Goal: Connect with others: Participate in discussion

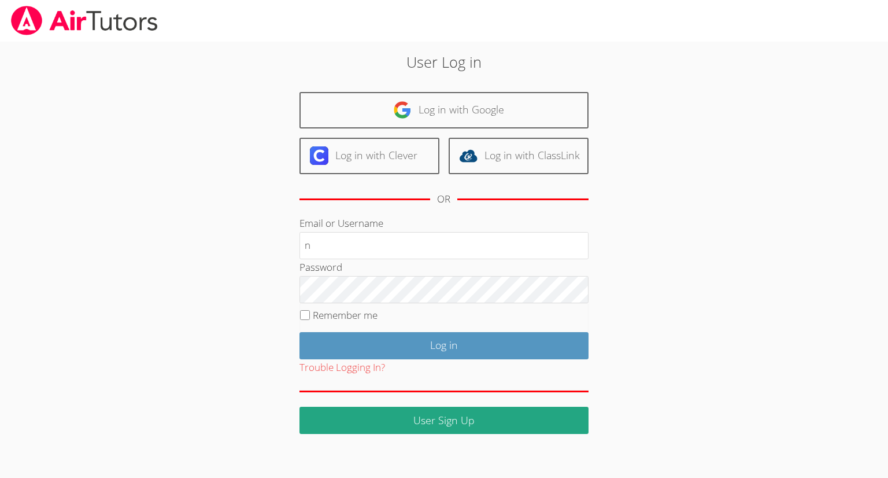
type input "[EMAIL_ADDRESS][DOMAIN_NAME]"
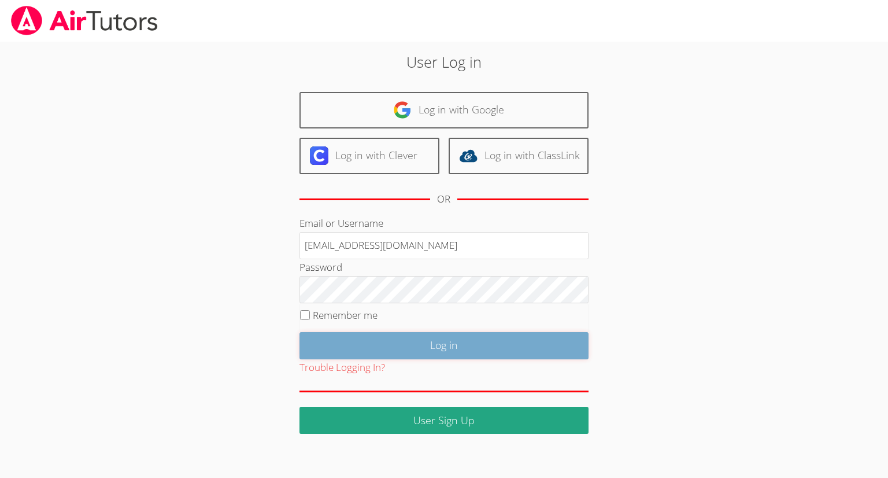
click at [446, 341] on input "Log in" at bounding box center [444, 345] width 289 height 27
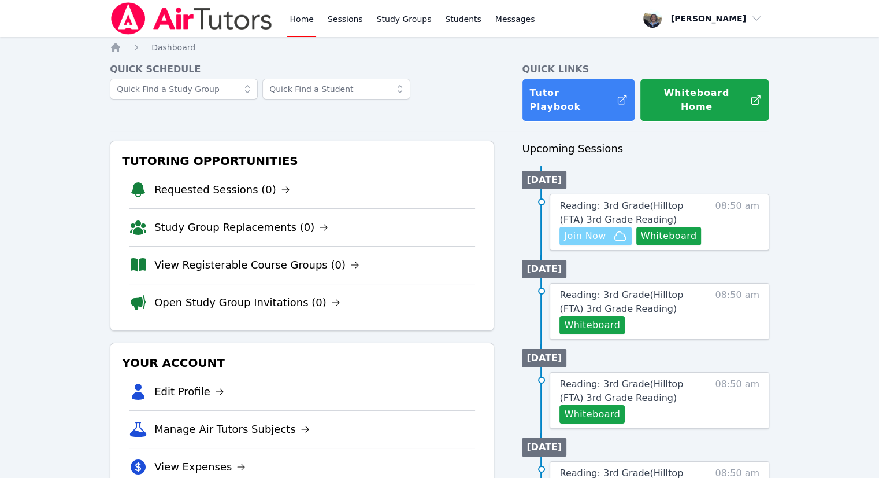
click at [586, 229] on span "Join Now" at bounding box center [585, 236] width 42 height 14
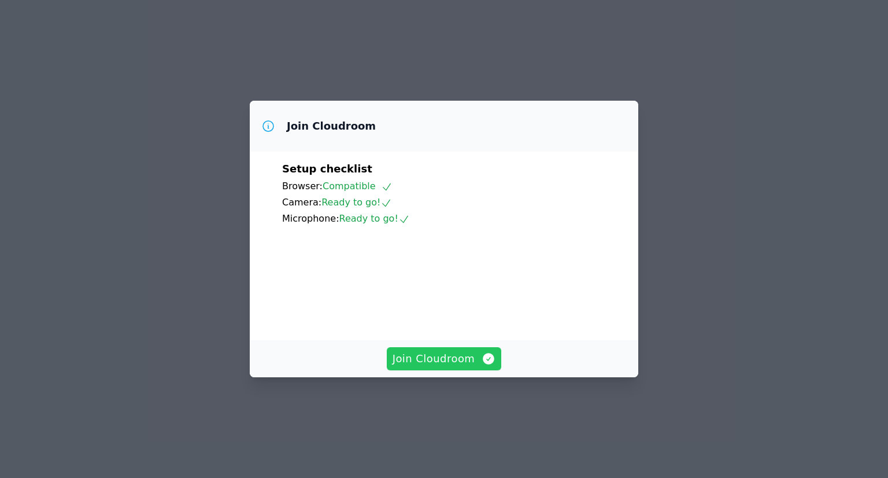
click at [437, 367] on span "Join Cloudroom" at bounding box center [445, 358] width 104 height 16
